Goal: Task Accomplishment & Management: Manage account settings

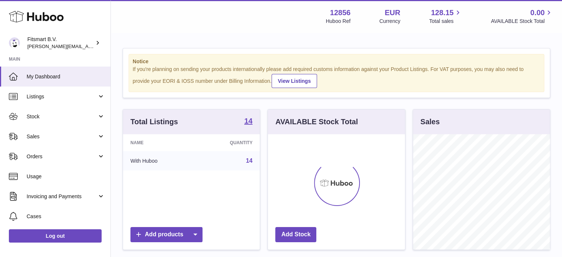
scroll to position [115, 137]
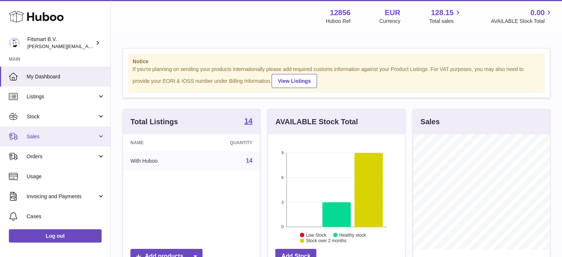
drag, startPoint x: 72, startPoint y: 136, endPoint x: 72, endPoint y: 140, distance: 4.1
click at [72, 136] on span "Sales" at bounding box center [62, 136] width 71 height 7
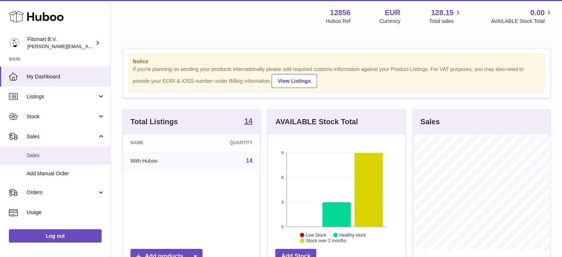
click at [57, 160] on link "Sales" at bounding box center [55, 155] width 110 height 18
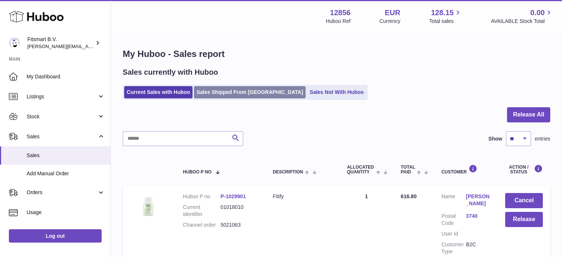
click at [245, 92] on link "Sales Shipped From [GEOGRAPHIC_DATA]" at bounding box center [250, 92] width 112 height 12
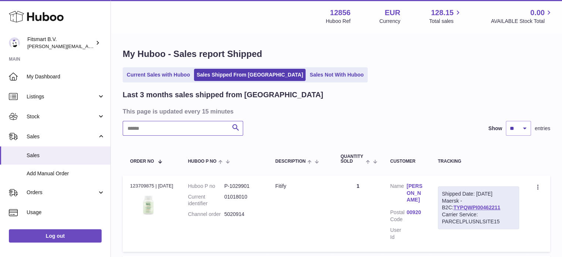
click at [163, 130] on input "text" at bounding box center [183, 128] width 120 height 15
paste input "*******"
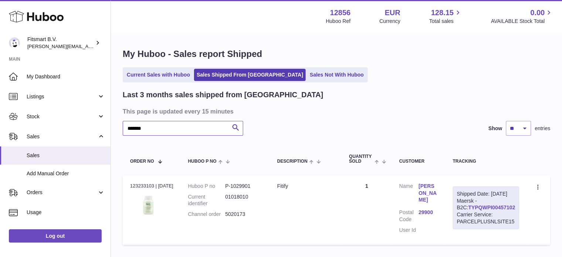
type input "*******"
click at [496, 210] on link "TYPQWPI00457102" at bounding box center [491, 207] width 47 height 6
click at [424, 193] on link "Jarkko Koivukorpi" at bounding box center [428, 193] width 19 height 21
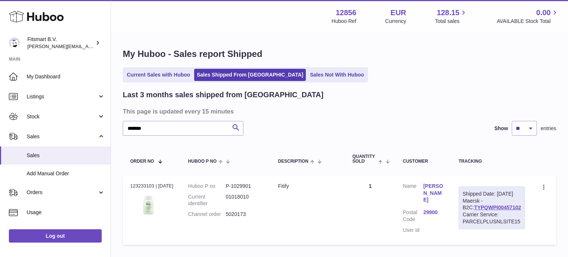
click at [440, 133] on div at bounding box center [284, 128] width 568 height 257
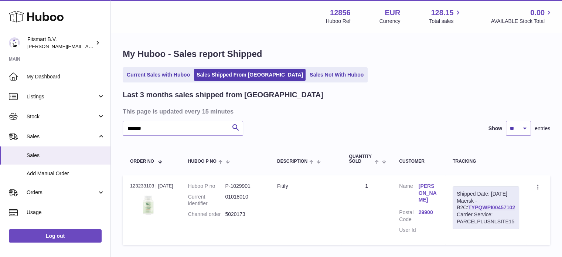
click at [157, 68] on ul "Current Sales with Huboo Sales Shipped From Huboo Sales Not With Huboo" at bounding box center [245, 74] width 245 height 15
drag, startPoint x: 153, startPoint y: 72, endPoint x: 93, endPoint y: 29, distance: 73.3
click at [152, 72] on link "Current Sales with Huboo" at bounding box center [158, 75] width 68 height 12
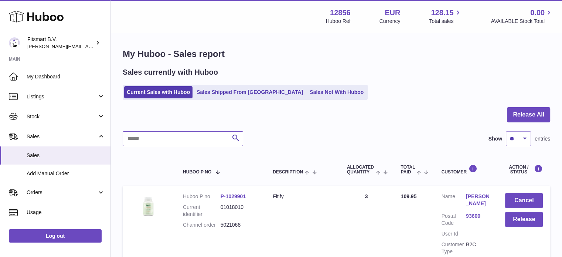
click at [171, 137] on input "text" at bounding box center [183, 138] width 120 height 15
paste input "*******"
type input "*******"
click at [470, 198] on link "[PERSON_NAME]" at bounding box center [478, 200] width 24 height 14
click at [476, 195] on link "[PERSON_NAME]" at bounding box center [478, 200] width 24 height 14
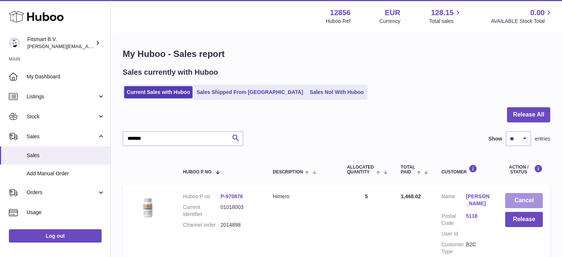
click at [520, 198] on button "Cancel" at bounding box center [524, 200] width 38 height 15
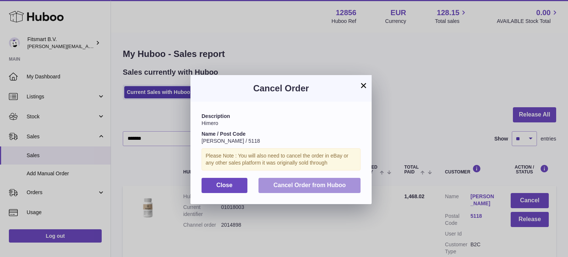
drag, startPoint x: 323, startPoint y: 184, endPoint x: 262, endPoint y: 144, distance: 73.1
click at [323, 184] on span "Cancel Order from Huboo" at bounding box center [309, 185] width 72 height 6
